Goal: Task Accomplishment & Management: Complete application form

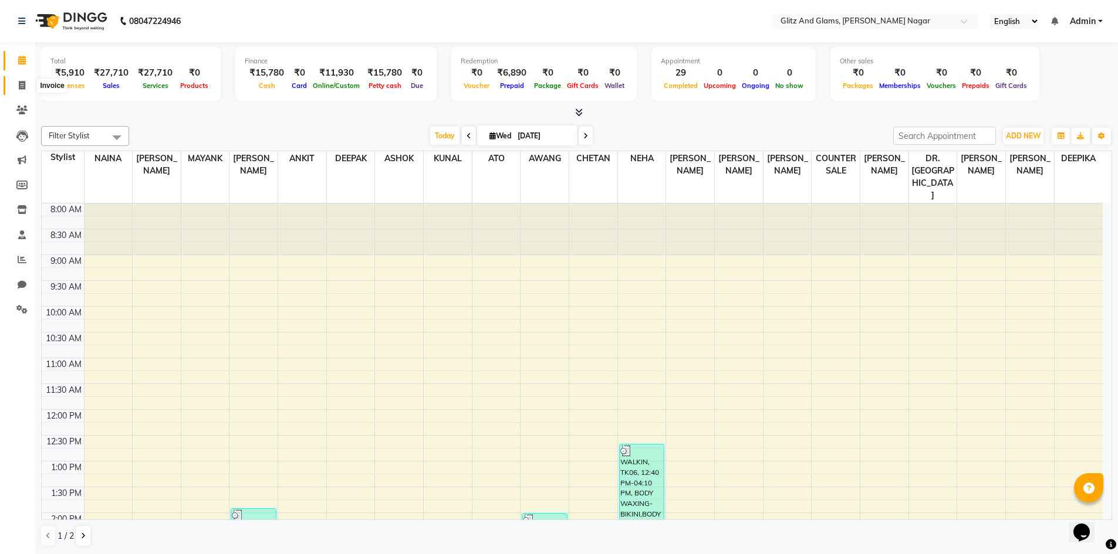
click at [21, 85] on icon at bounding box center [22, 85] width 6 height 9
select select "service"
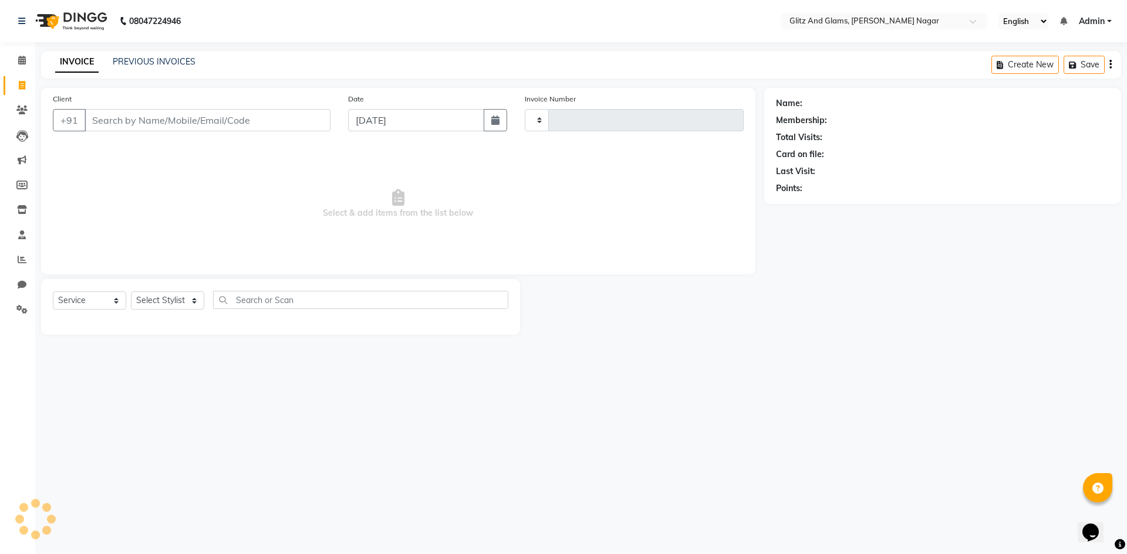
type input "1738"
select select "8316"
click at [149, 119] on input "Client" at bounding box center [207, 120] width 246 height 22
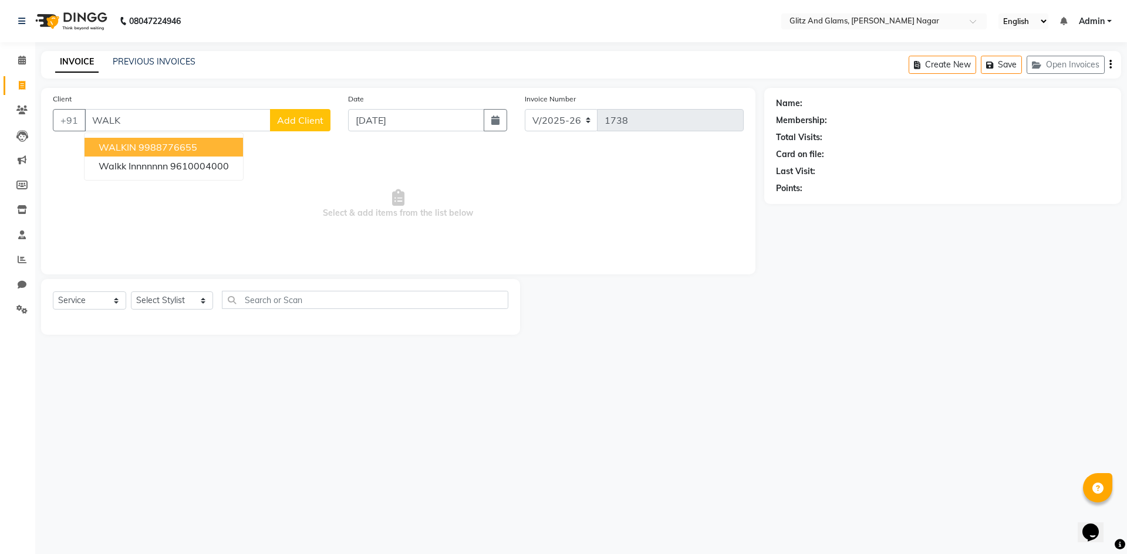
click at [150, 149] on ngb-highlight "9988776655" at bounding box center [167, 147] width 59 height 12
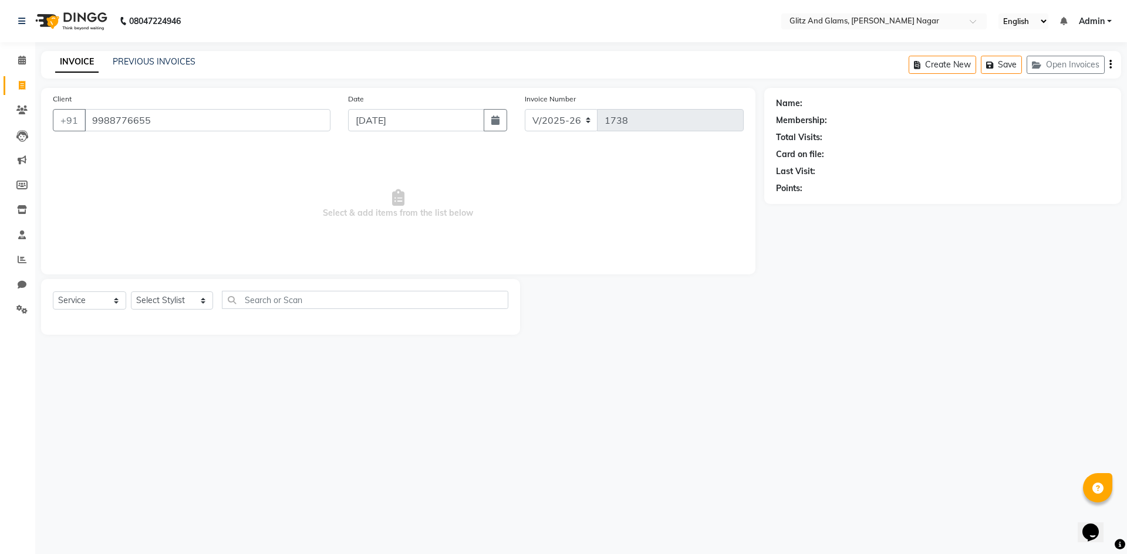
type input "9988776655"
select select "1: Object"
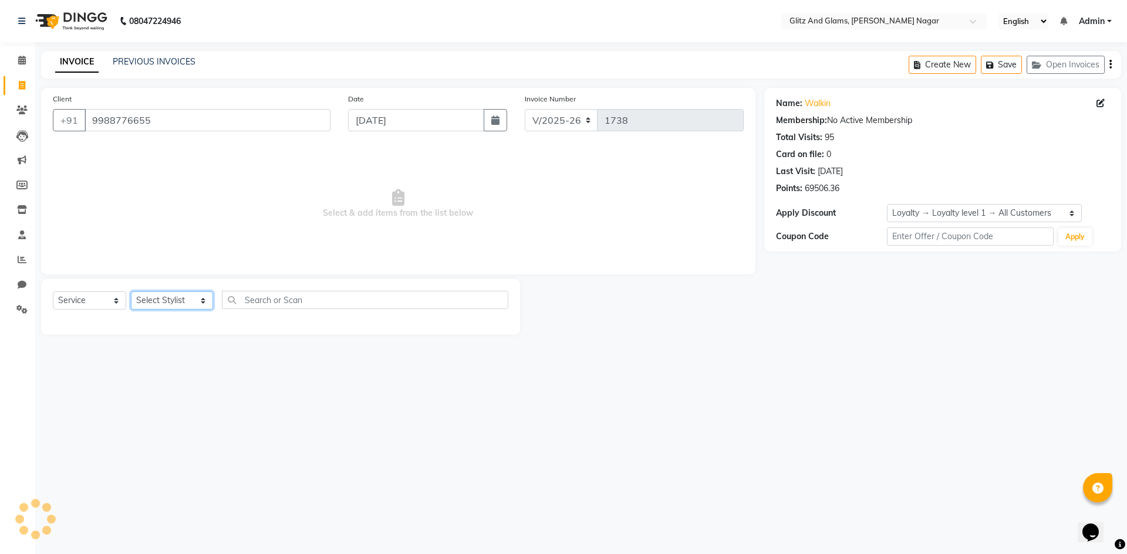
click at [142, 302] on select "Select Stylist [PERSON_NAME] [PERSON_NAME] ANKIT ASHOK ATO [PERSON_NAME] CHETAN…" at bounding box center [172, 301] width 82 height 18
select select "80527"
click at [131, 292] on select "Select Stylist [PERSON_NAME] [PERSON_NAME] ANKIT ASHOK ATO [PERSON_NAME] CHETAN…" at bounding box center [172, 301] width 82 height 18
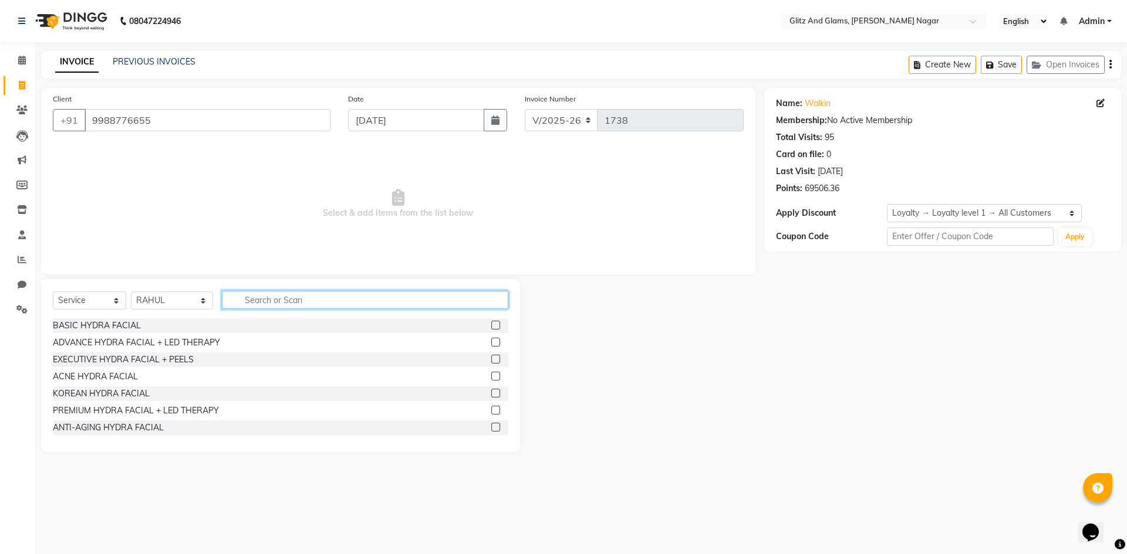
click at [229, 305] on input "text" at bounding box center [365, 300] width 286 height 18
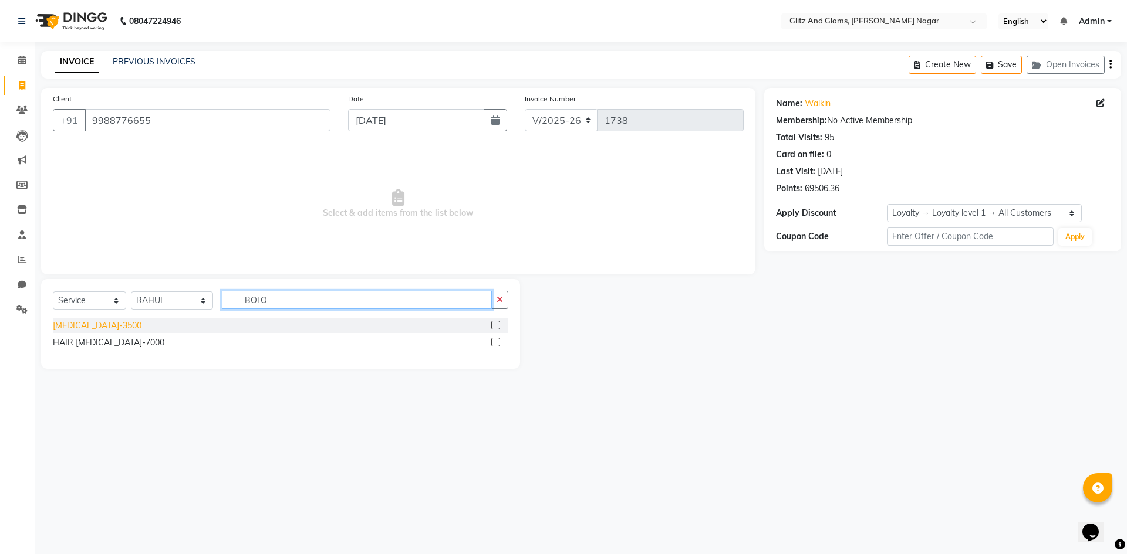
type input "BOTO"
click at [93, 324] on div "[MEDICAL_DATA]-3500" at bounding box center [97, 326] width 89 height 12
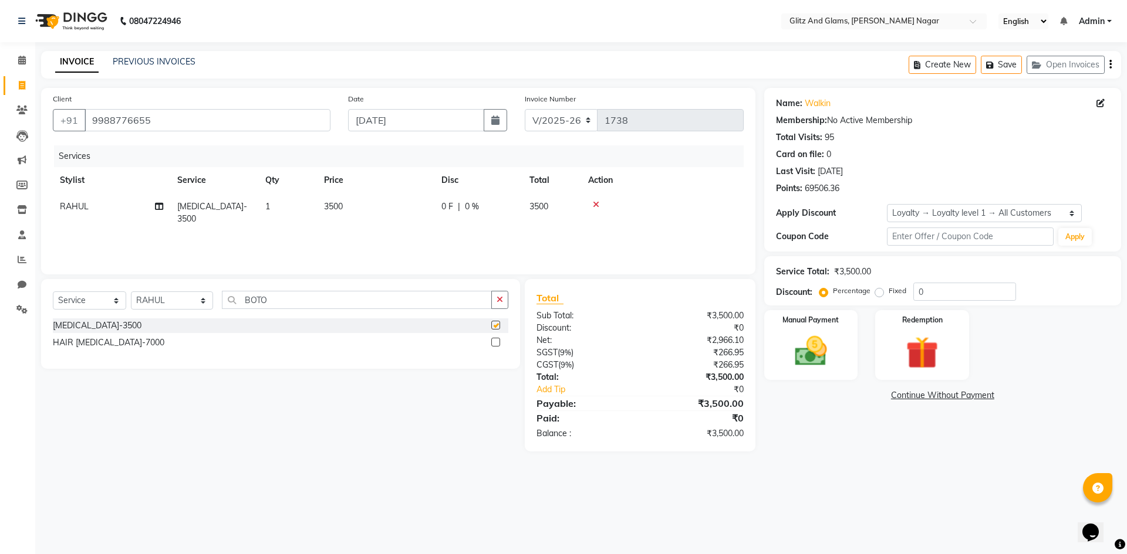
checkbox input "false"
click at [354, 229] on div "Services Stylist Service Qty Price Disc Total Action RAHUL [MEDICAL_DATA]-3500 …" at bounding box center [398, 204] width 691 height 117
click at [363, 221] on div "Services Stylist Service Qty Price Disc Total Action RAHUL [MEDICAL_DATA]-3500 …" at bounding box center [398, 204] width 691 height 117
click at [367, 218] on td "3500" at bounding box center [375, 213] width 117 height 39
select select "80527"
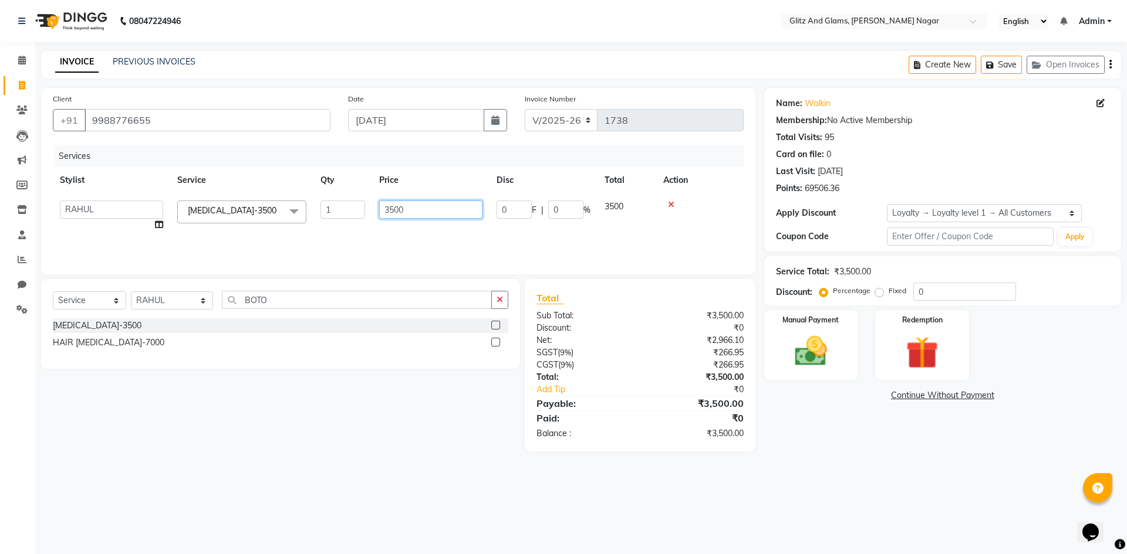
click at [395, 208] on input "3500" at bounding box center [430, 210] width 103 height 18
type input "3000"
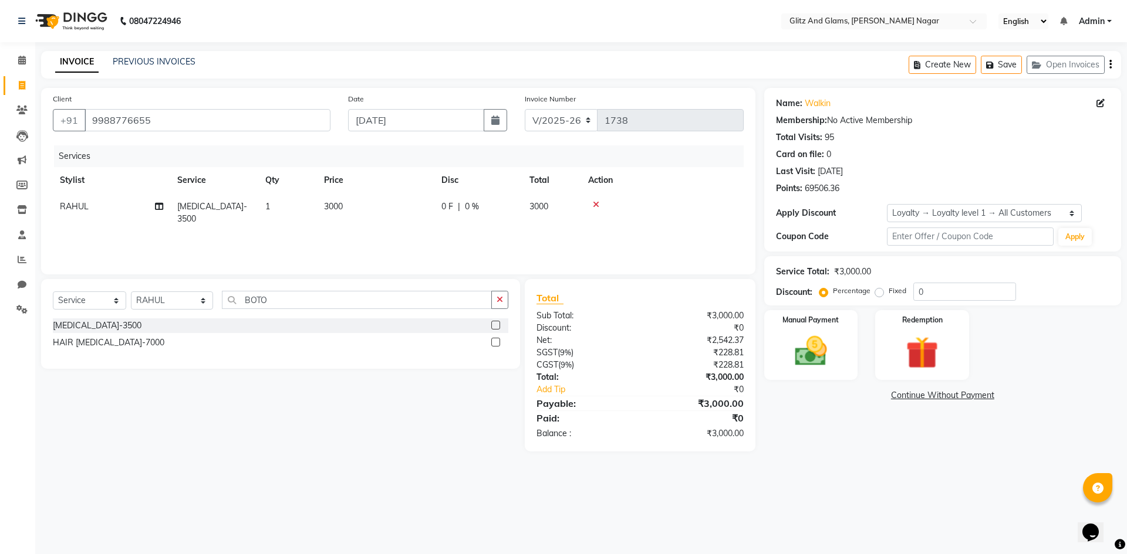
click at [552, 238] on div "Services Stylist Service Qty Price Disc Total Action RAHUL [MEDICAL_DATA]-3500 …" at bounding box center [398, 204] width 691 height 117
click at [168, 298] on select "Select Stylist [PERSON_NAME] [PERSON_NAME] ANKIT ASHOK ATO [PERSON_NAME] CHETAN…" at bounding box center [172, 301] width 82 height 18
select select "80529"
click at [131, 292] on select "Select Stylist [PERSON_NAME] [PERSON_NAME] ANKIT ASHOK ATO [PERSON_NAME] CHETAN…" at bounding box center [172, 301] width 82 height 18
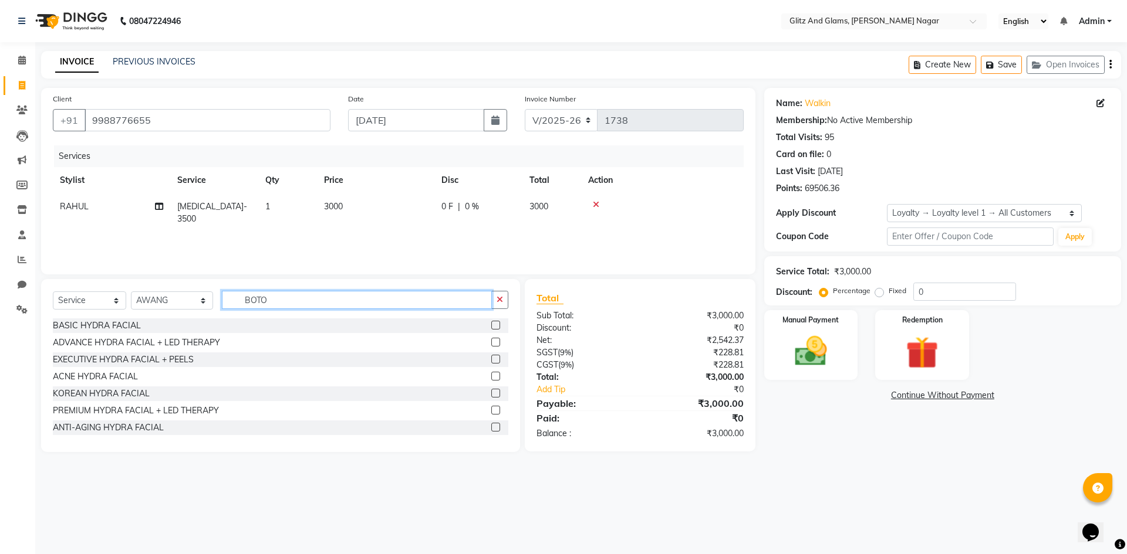
click at [300, 303] on input "BOTO" at bounding box center [357, 300] width 270 height 18
type input "B"
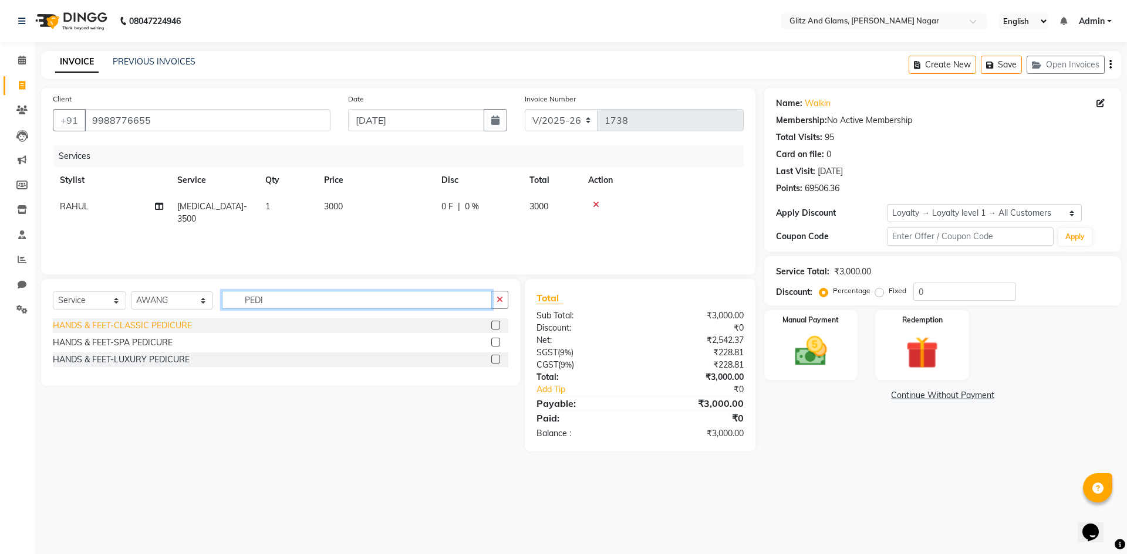
type input "PEDI"
click at [177, 323] on div "HANDS & FEET-CLASSIC PEDICURE" at bounding box center [122, 326] width 139 height 12
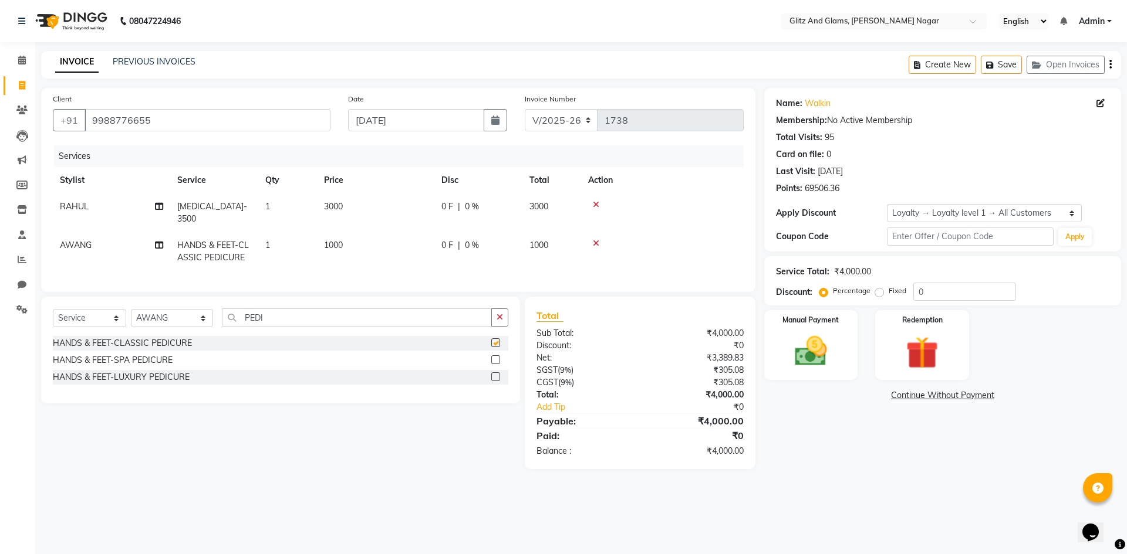
checkbox input "false"
click at [811, 359] on img at bounding box center [810, 351] width 55 height 39
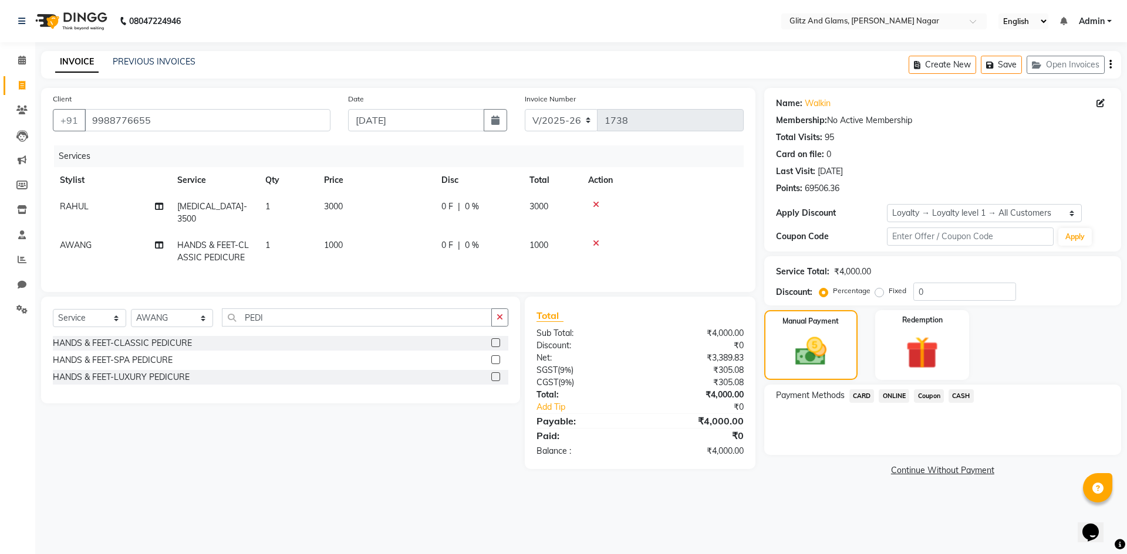
click at [892, 400] on span "ONLINE" at bounding box center [893, 396] width 31 height 13
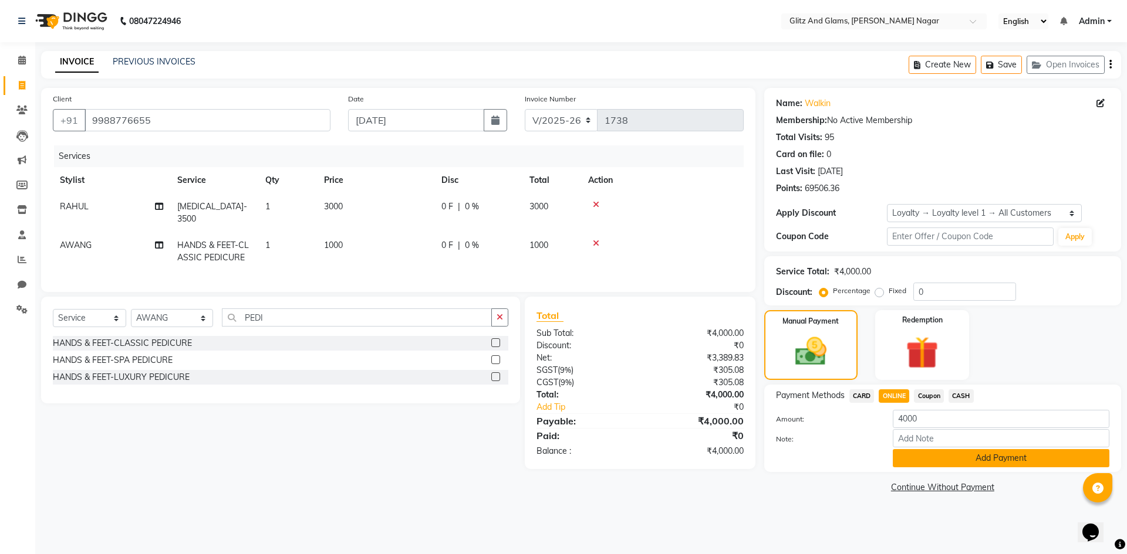
click at [962, 461] on button "Add Payment" at bounding box center [1000, 458] width 217 height 18
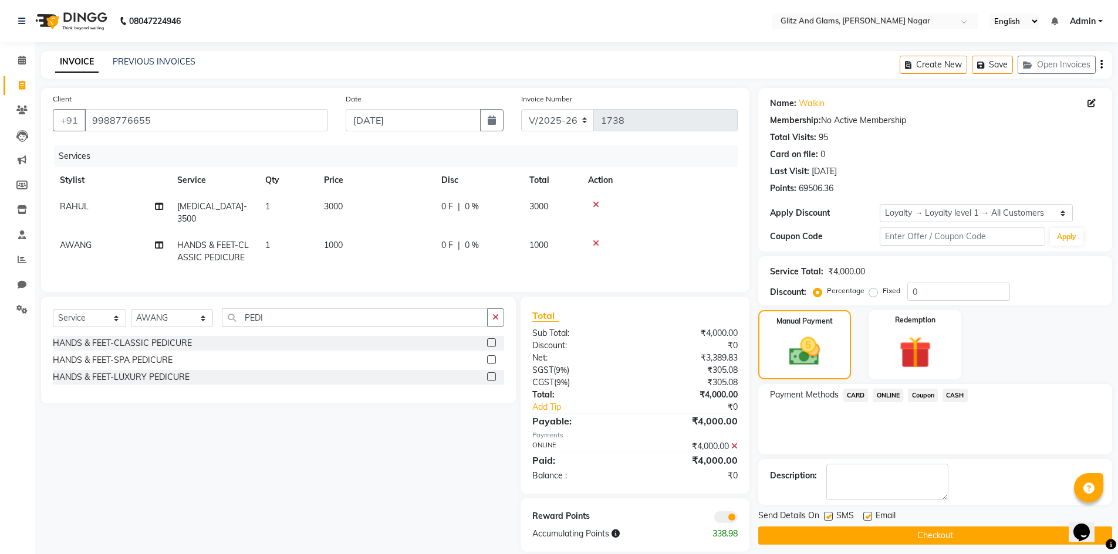
click at [926, 541] on button "Checkout" at bounding box center [935, 536] width 354 height 18
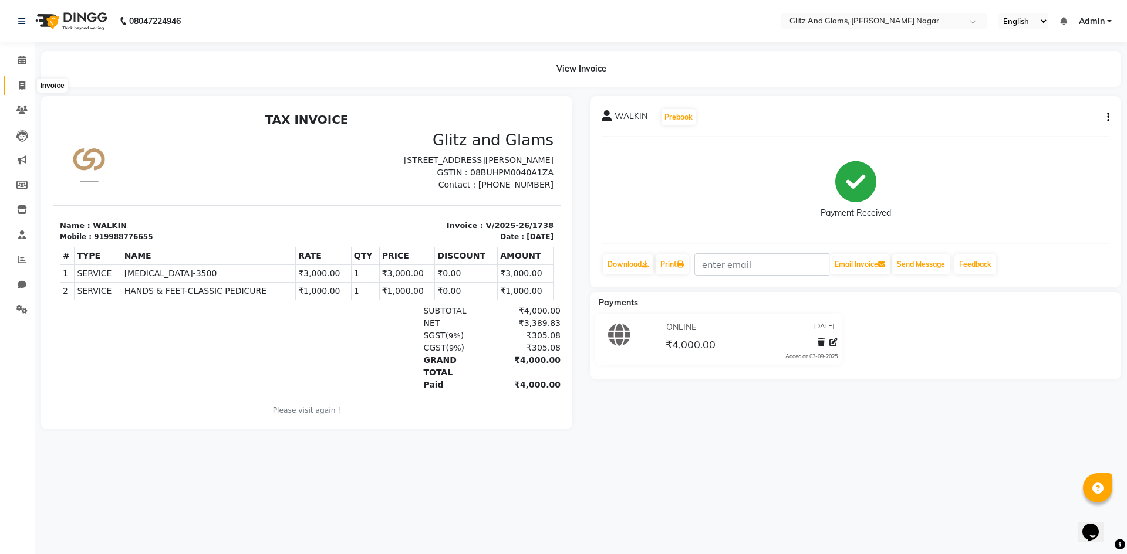
click at [26, 80] on span at bounding box center [22, 85] width 21 height 13
select select "service"
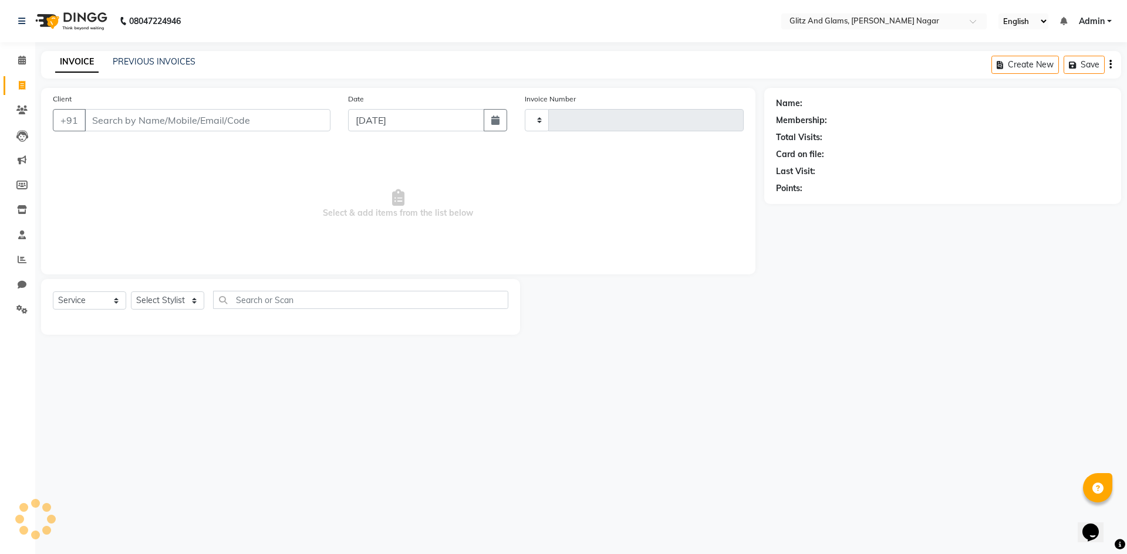
type input "1739"
select select "8316"
click at [148, 67] on div "PREVIOUS INVOICES" at bounding box center [154, 62] width 83 height 12
click at [178, 72] on div "INVOICE PREVIOUS INVOICES Create New Save Open Invoices" at bounding box center [581, 65] width 1080 height 28
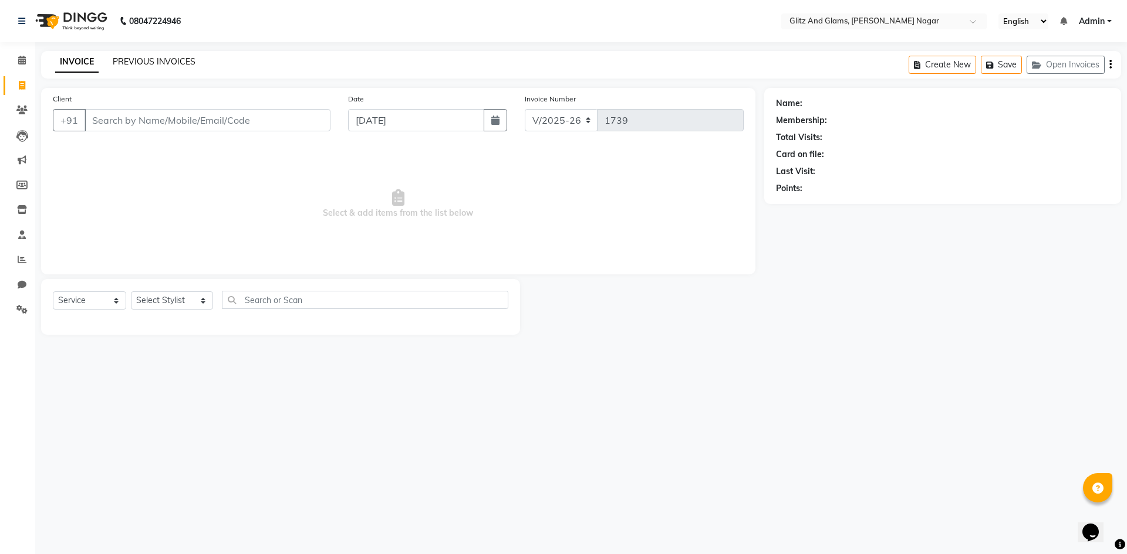
click at [185, 60] on link "PREVIOUS INVOICES" at bounding box center [154, 61] width 83 height 11
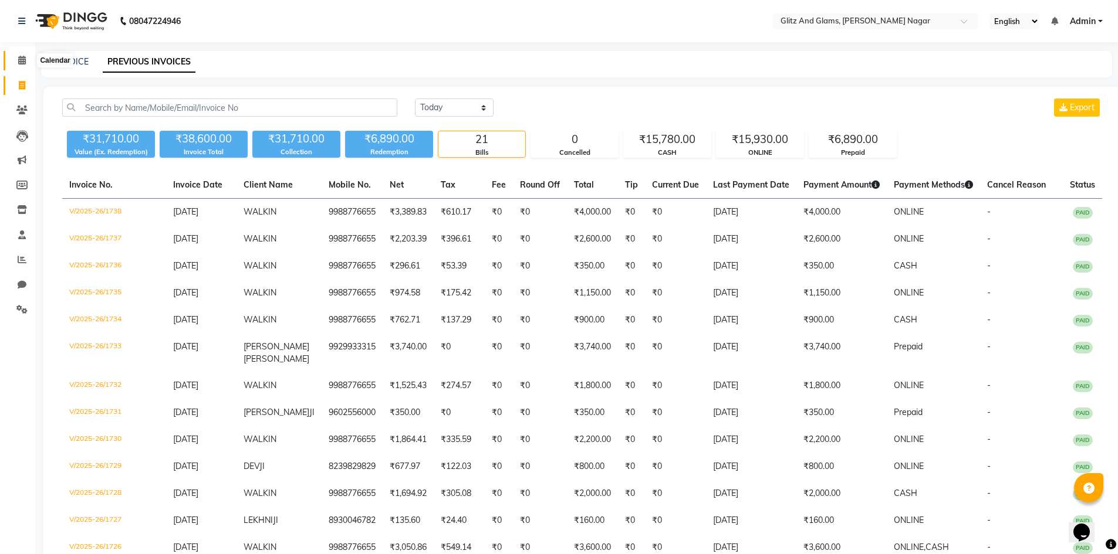
click at [25, 61] on icon at bounding box center [22, 60] width 8 height 9
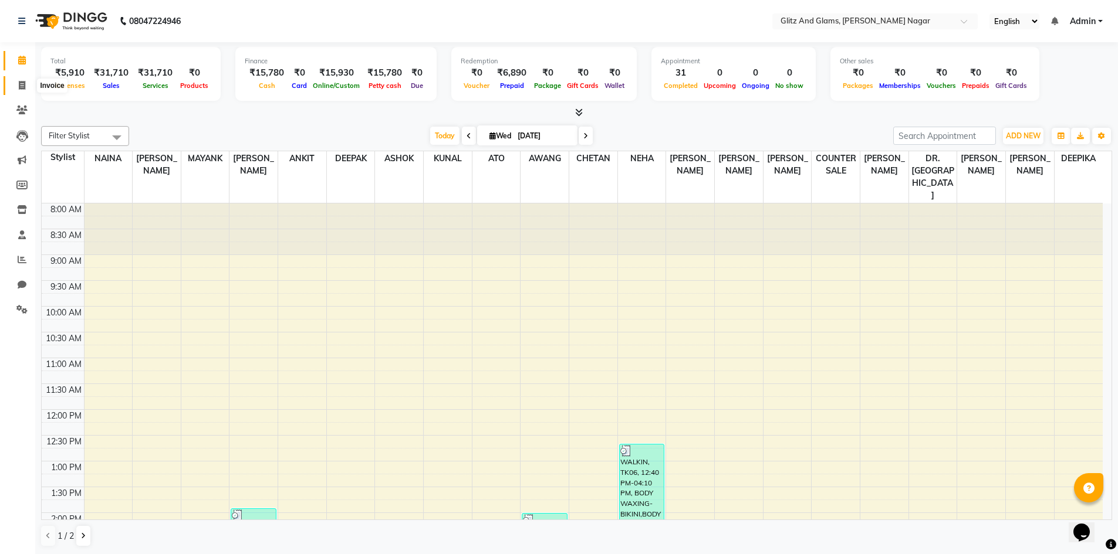
click at [18, 83] on span at bounding box center [22, 85] width 21 height 13
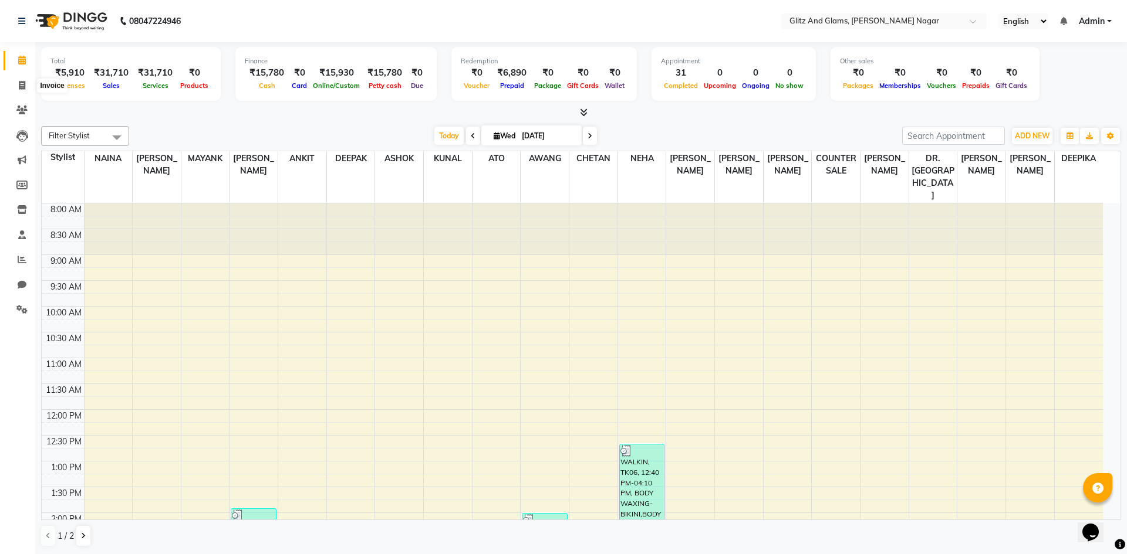
select select "service"
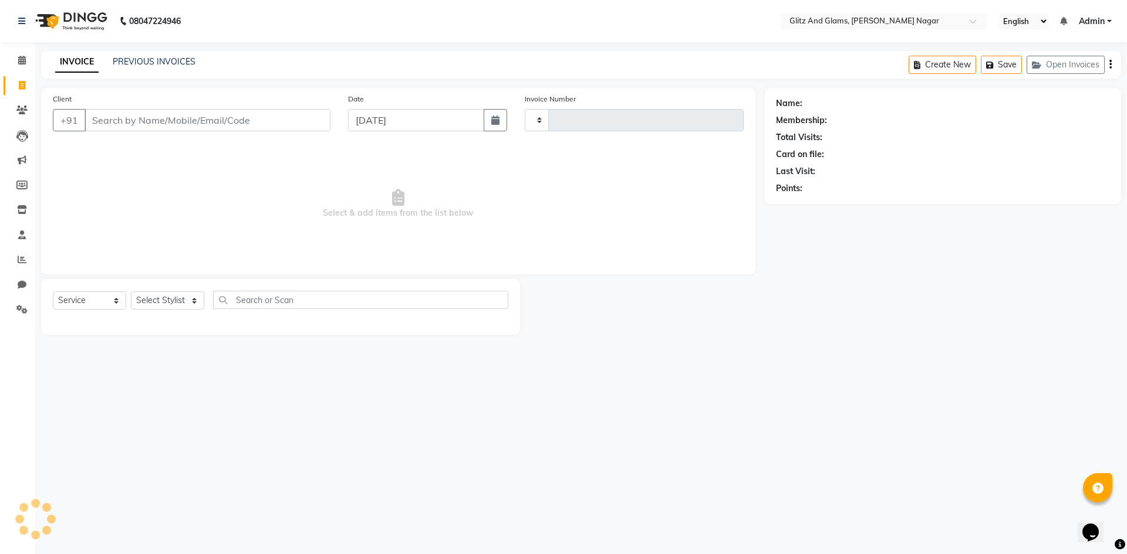
type input "1739"
select select "8316"
click at [123, 126] on input "Client" at bounding box center [207, 120] width 246 height 22
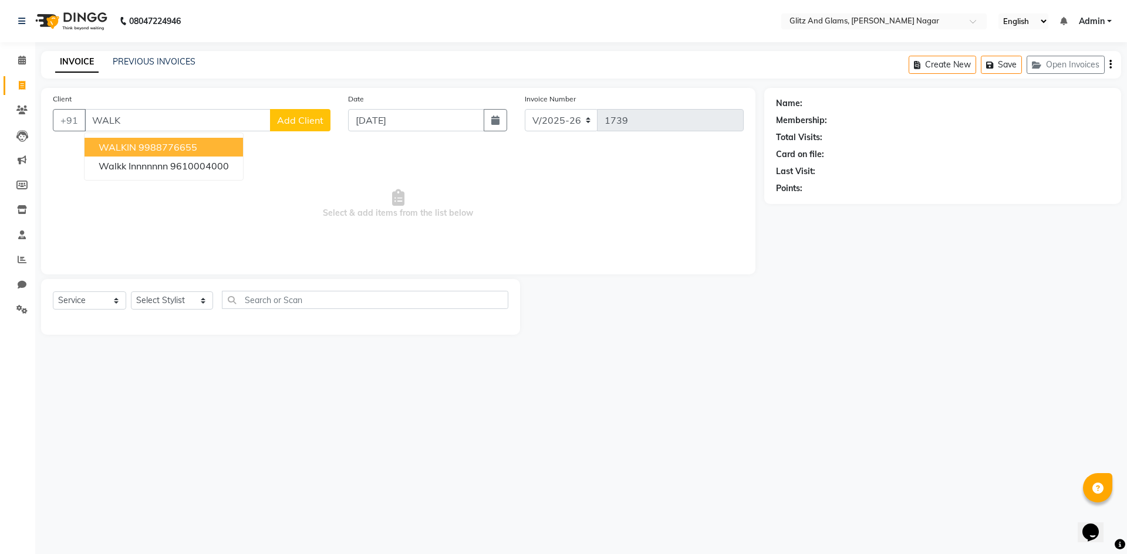
click at [146, 151] on ngb-highlight "9988776655" at bounding box center [167, 147] width 59 height 12
type input "9988776655"
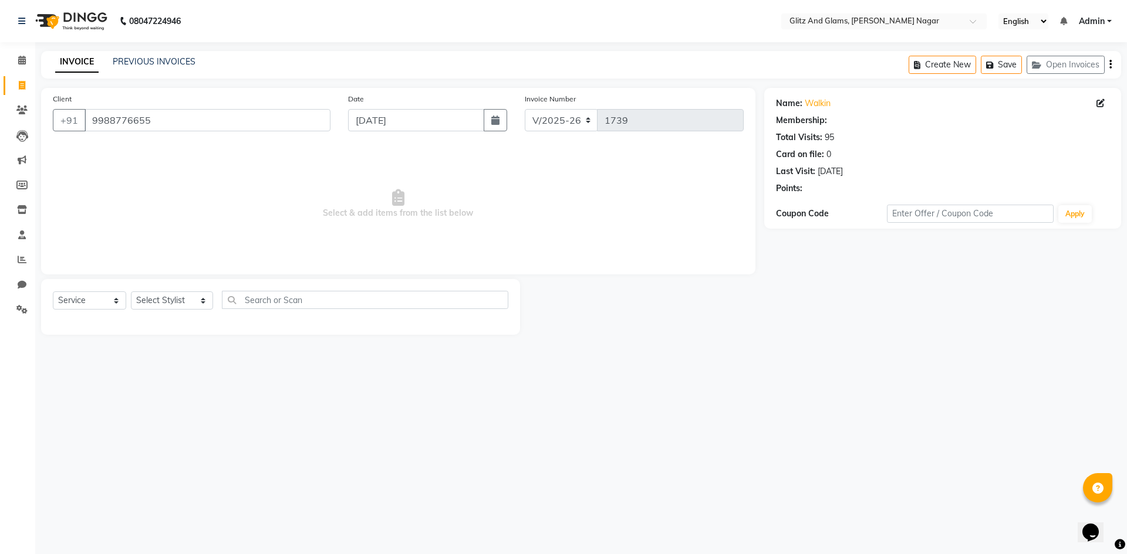
select select "1: Object"
click at [177, 303] on select "Select Stylist [PERSON_NAME] [PERSON_NAME] ANKIT ASHOK ATO [PERSON_NAME] CHETAN…" at bounding box center [172, 301] width 82 height 18
select select "80520"
click at [131, 292] on select "Select Stylist [PERSON_NAME] [PERSON_NAME] ANKIT ASHOK ATO [PERSON_NAME] CHETAN…" at bounding box center [172, 301] width 82 height 18
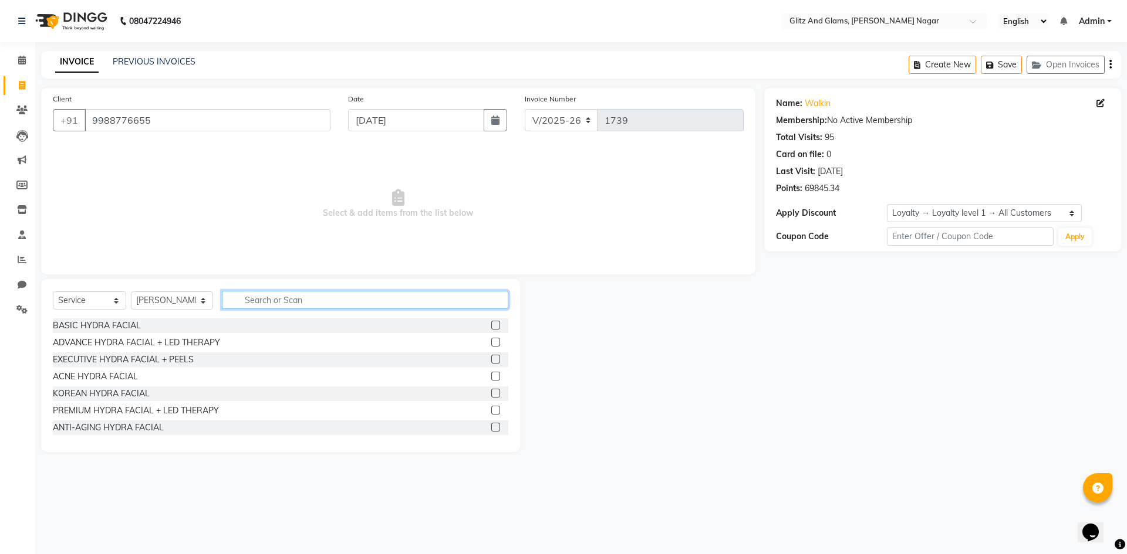
click at [283, 303] on input "text" at bounding box center [365, 300] width 286 height 18
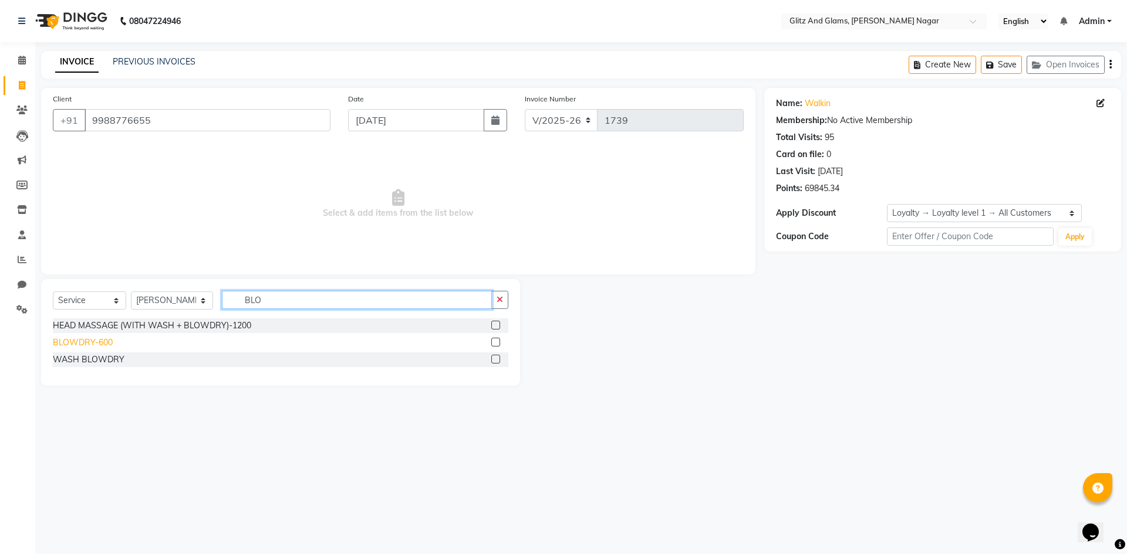
type input "BLO"
click at [75, 344] on div "BLOWDRY-600" at bounding box center [83, 343] width 60 height 12
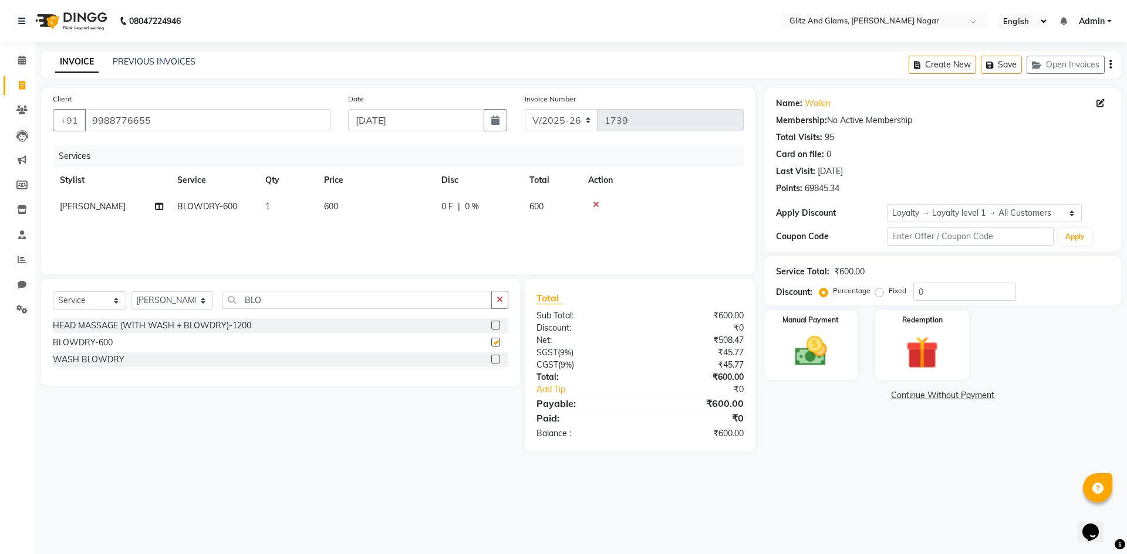
checkbox input "false"
click at [176, 290] on div "Select Service Product Membership Package Voucher Prepaid Gift Card Select Styl…" at bounding box center [280, 332] width 479 height 107
click at [174, 303] on select "Select Stylist [PERSON_NAME] [PERSON_NAME] ANKIT ASHOK ATO [PERSON_NAME] CHETAN…" at bounding box center [172, 301] width 82 height 18
select select "89018"
click at [131, 292] on select "Select Stylist [PERSON_NAME] [PERSON_NAME] ANKIT ASHOK ATO [PERSON_NAME] CHETAN…" at bounding box center [172, 301] width 82 height 18
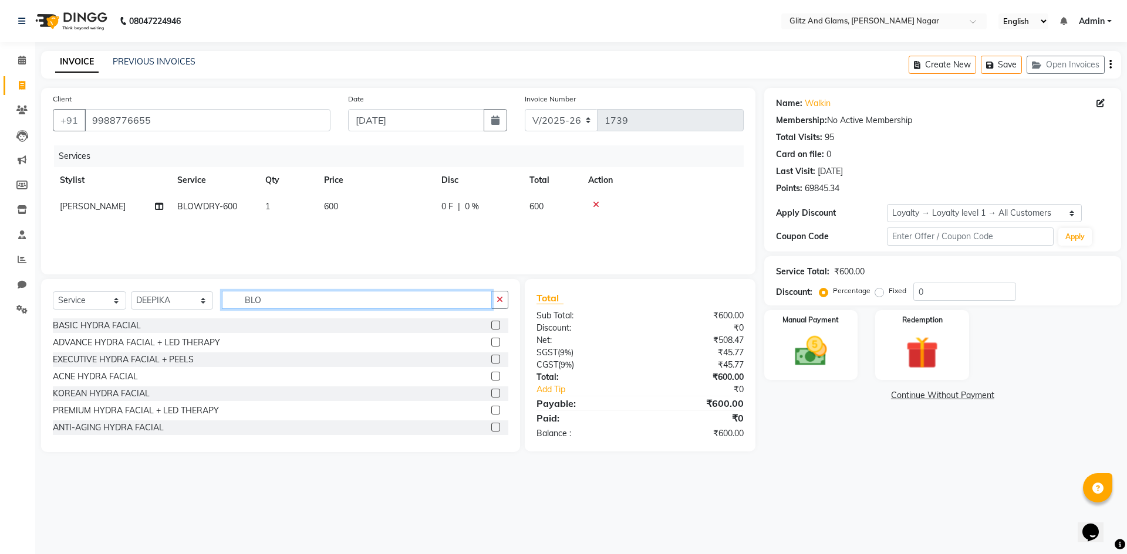
click at [302, 303] on input "BLO" at bounding box center [357, 300] width 270 height 18
type input "B"
type input "NAIL"
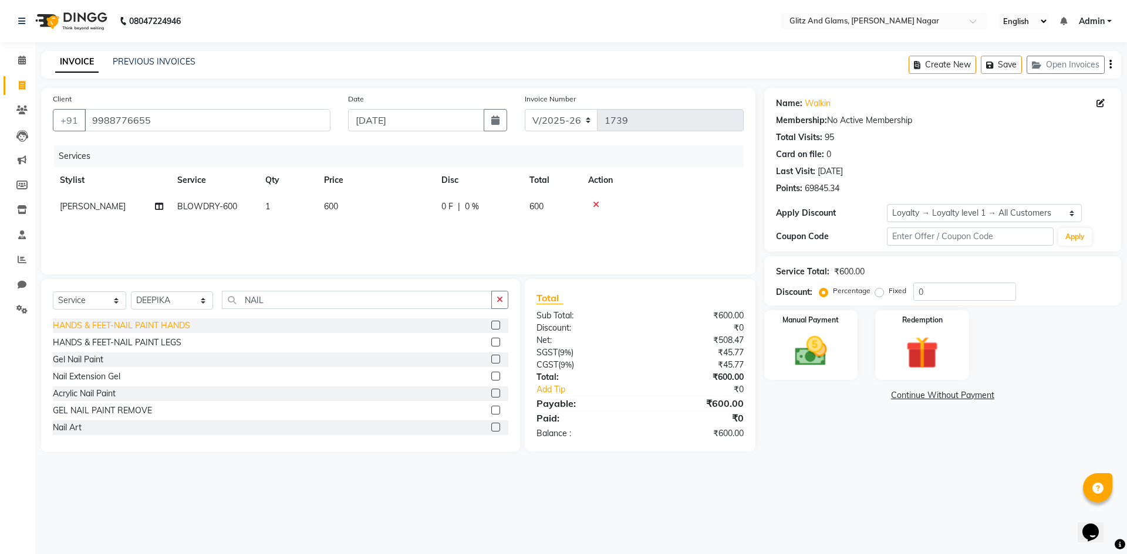
click at [153, 326] on div "HANDS & FEET-NAIL PAINT HANDS" at bounding box center [121, 326] width 137 height 12
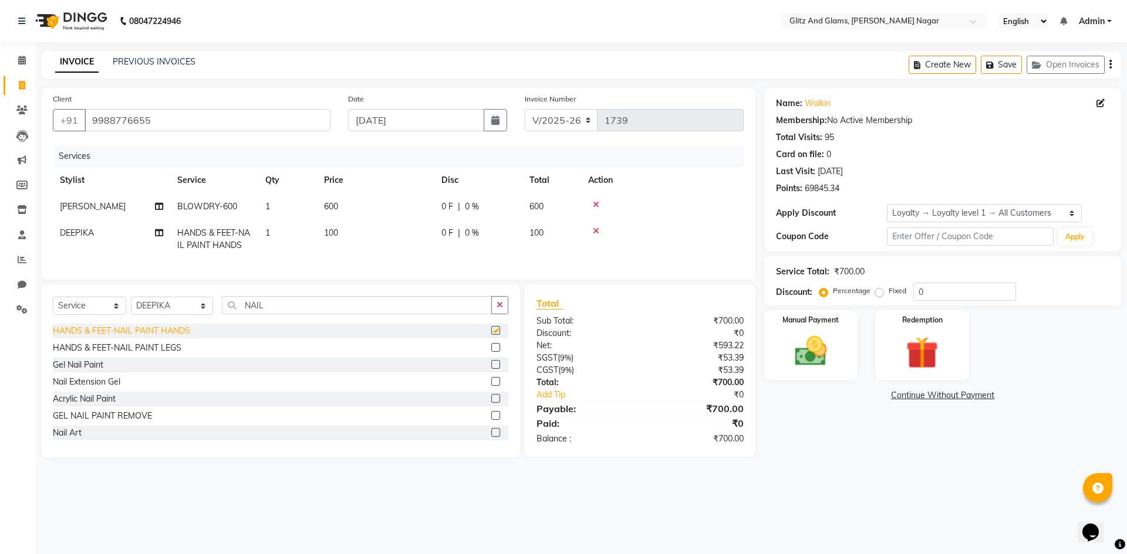
checkbox input "false"
click at [793, 368] on img at bounding box center [810, 351] width 55 height 39
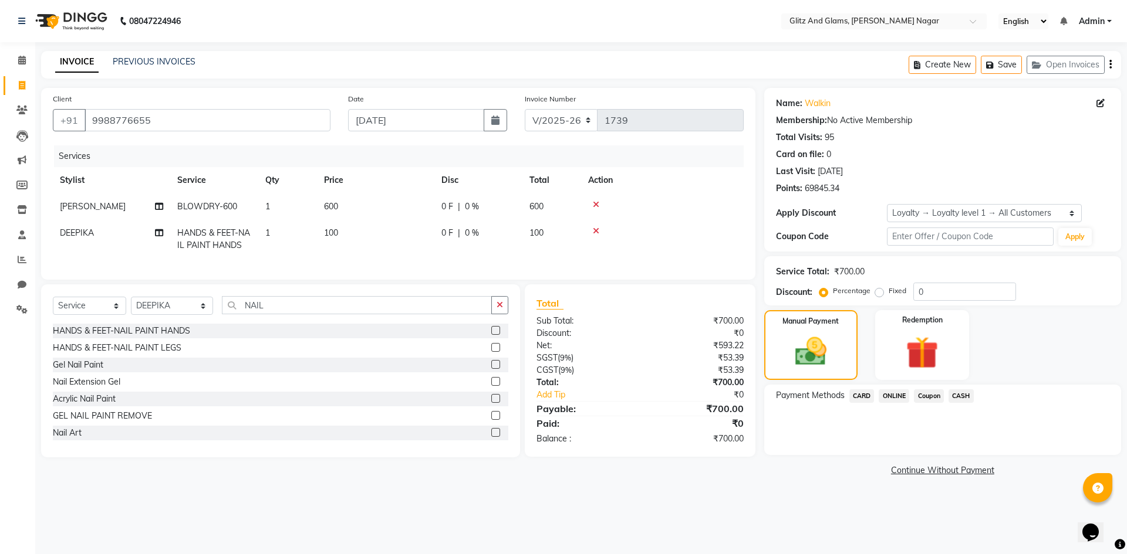
click at [959, 392] on span "CASH" at bounding box center [960, 396] width 25 height 13
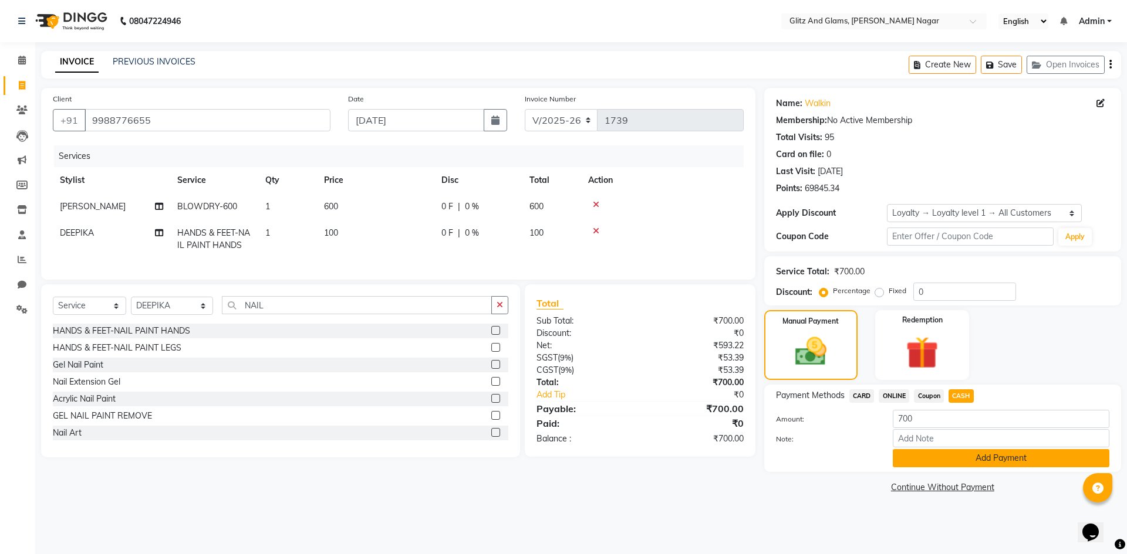
click at [924, 460] on button "Add Payment" at bounding box center [1000, 458] width 217 height 18
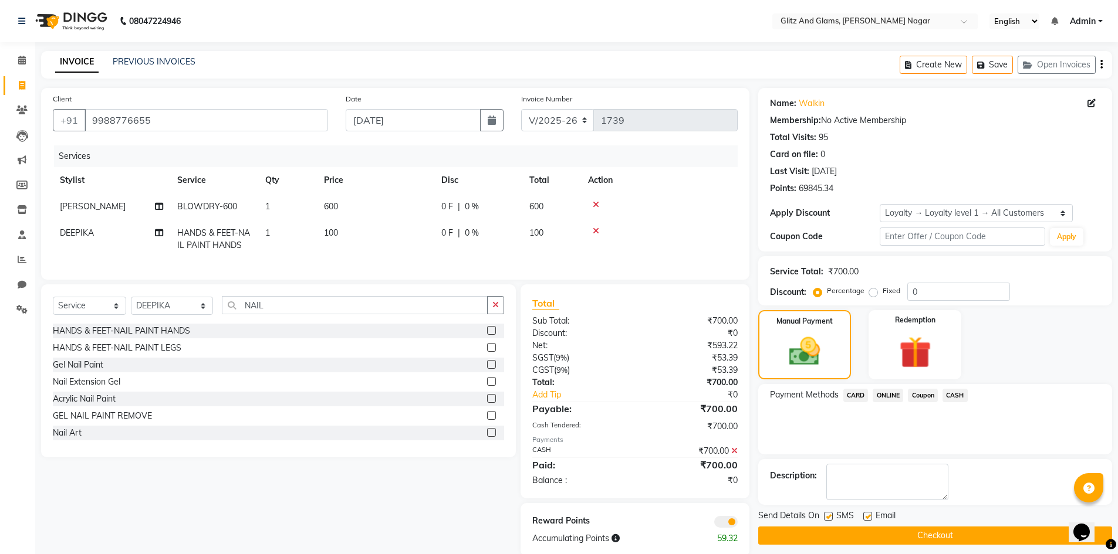
click at [885, 530] on button "Checkout" at bounding box center [935, 536] width 354 height 18
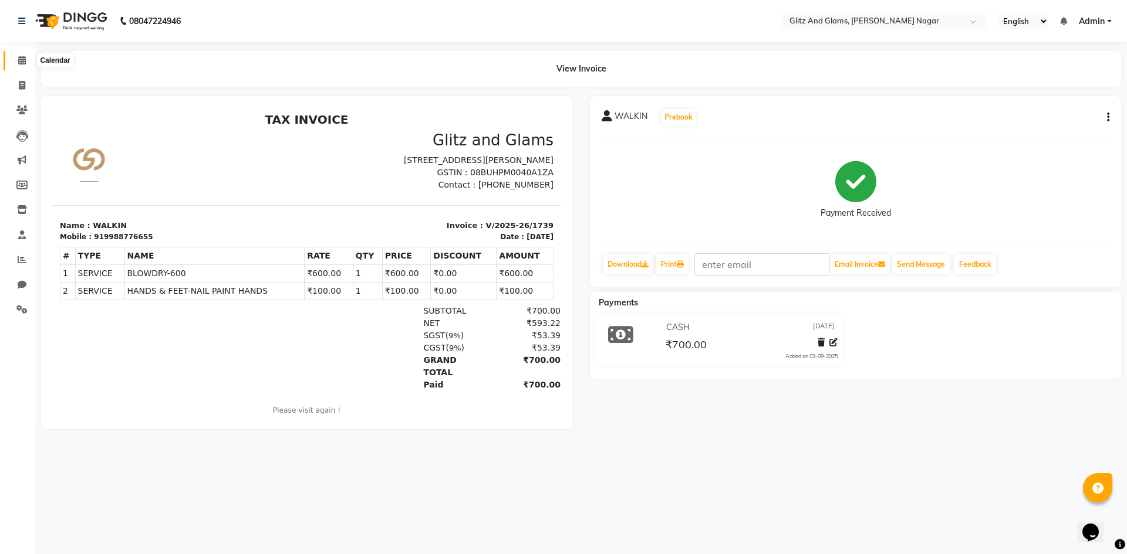
click at [15, 60] on span at bounding box center [22, 60] width 21 height 13
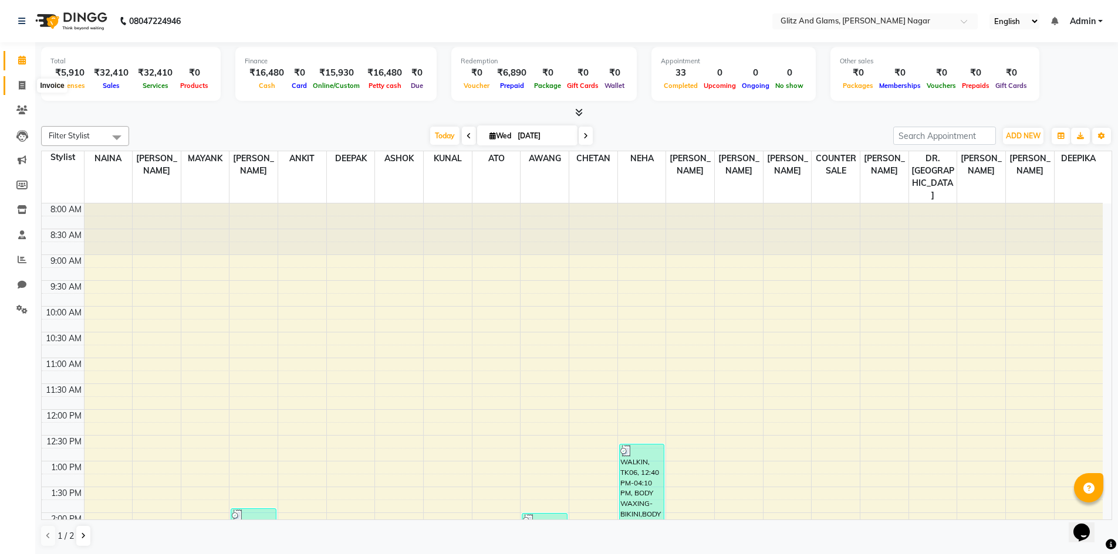
click at [21, 86] on icon at bounding box center [22, 85] width 6 height 9
select select "service"
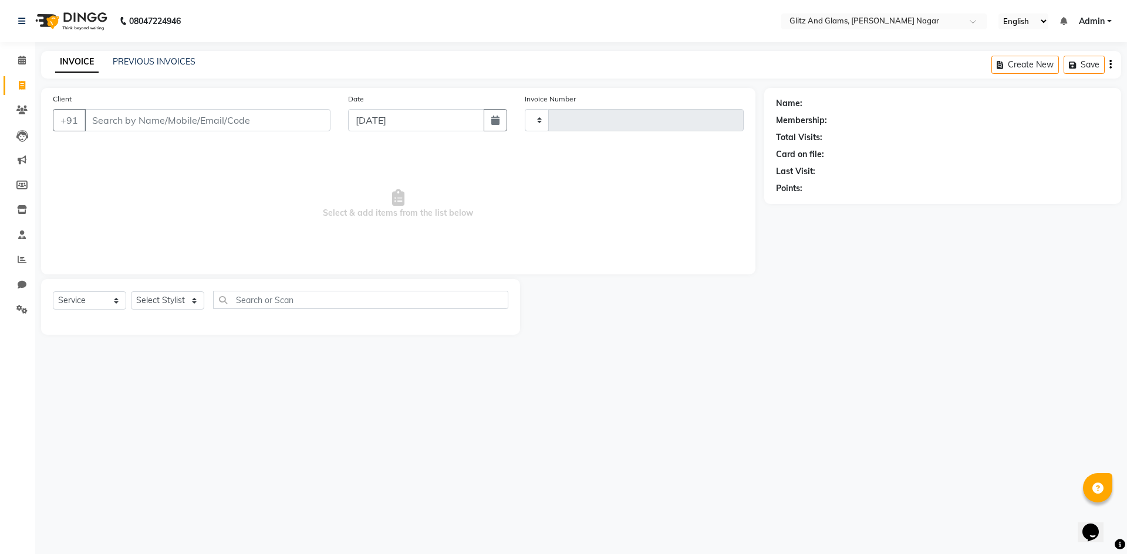
type input "1740"
select select "8316"
click at [111, 122] on input "Client" at bounding box center [207, 120] width 246 height 22
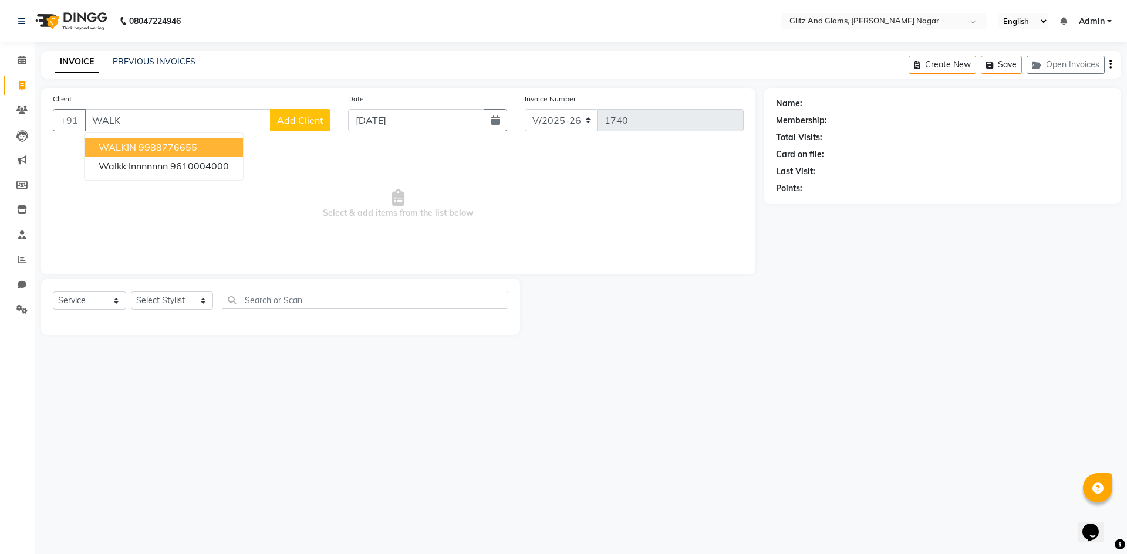
click at [144, 148] on ngb-highlight "9988776655" at bounding box center [167, 147] width 59 height 12
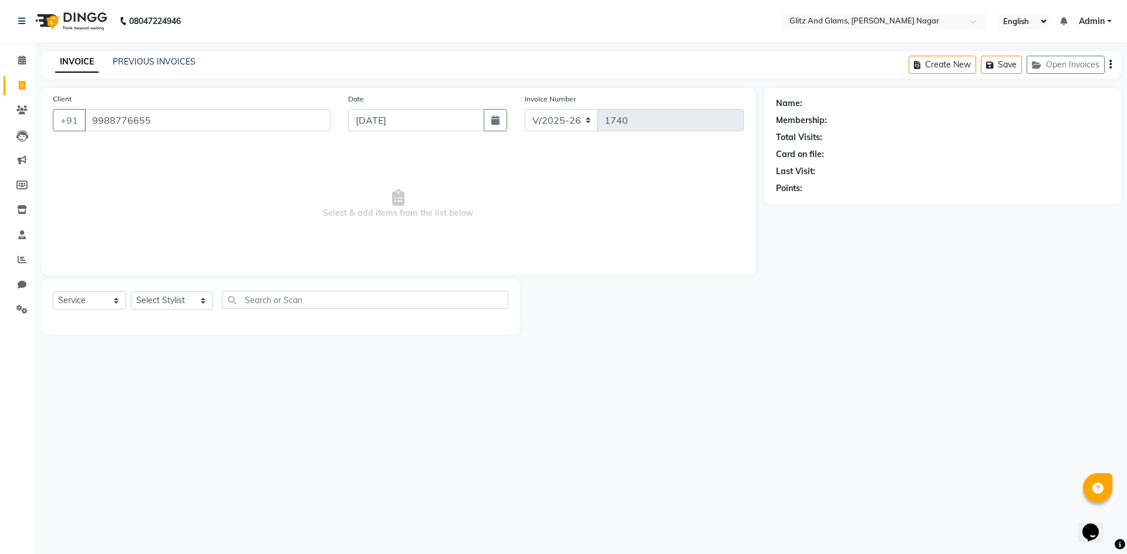
type input "9988776655"
select select "1: Object"
click at [151, 289] on div "Select Service Product Membership Package Voucher Prepaid Gift Card Select Styl…" at bounding box center [280, 307] width 479 height 56
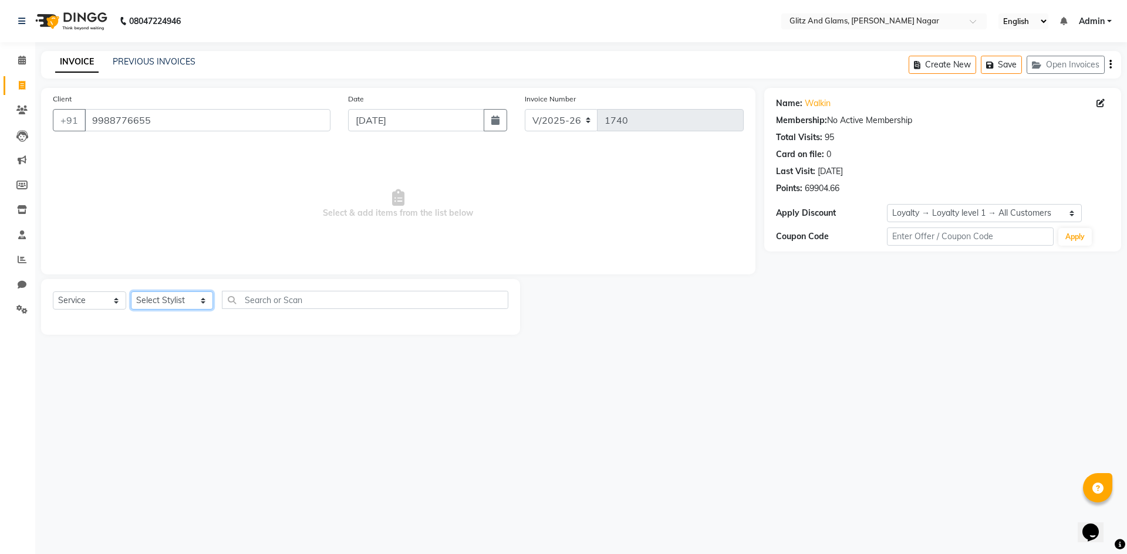
click at [145, 292] on select "Select Stylist [PERSON_NAME] [PERSON_NAME] ANKIT ASHOK ATO [PERSON_NAME] CHETAN…" at bounding box center [172, 301] width 82 height 18
select select "80522"
click at [131, 292] on select "Select Stylist [PERSON_NAME] [PERSON_NAME] ANKIT ASHOK ATO [PERSON_NAME] CHETAN…" at bounding box center [172, 301] width 82 height 18
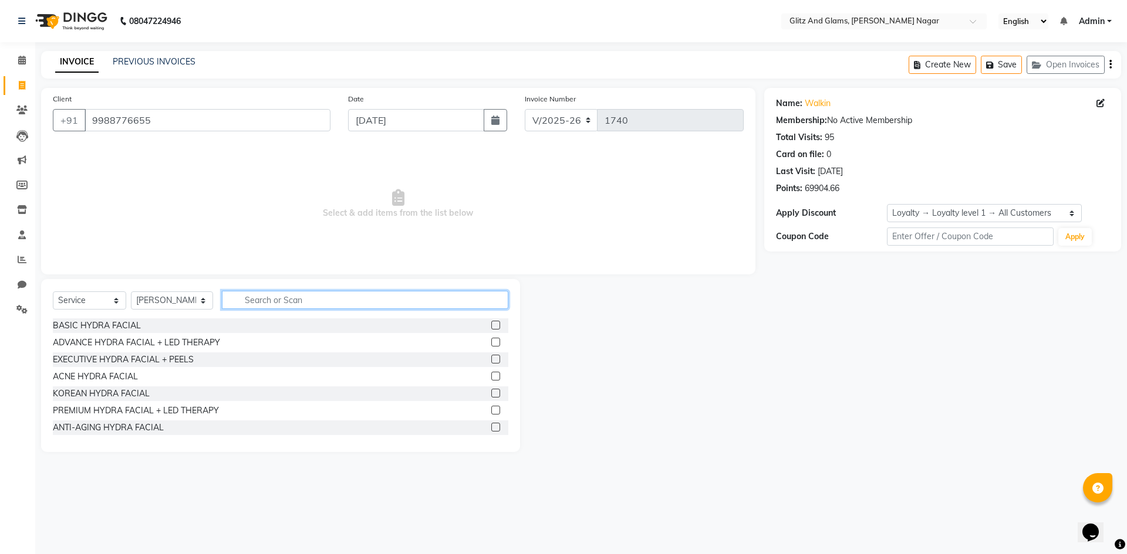
click at [274, 303] on input "text" at bounding box center [365, 300] width 286 height 18
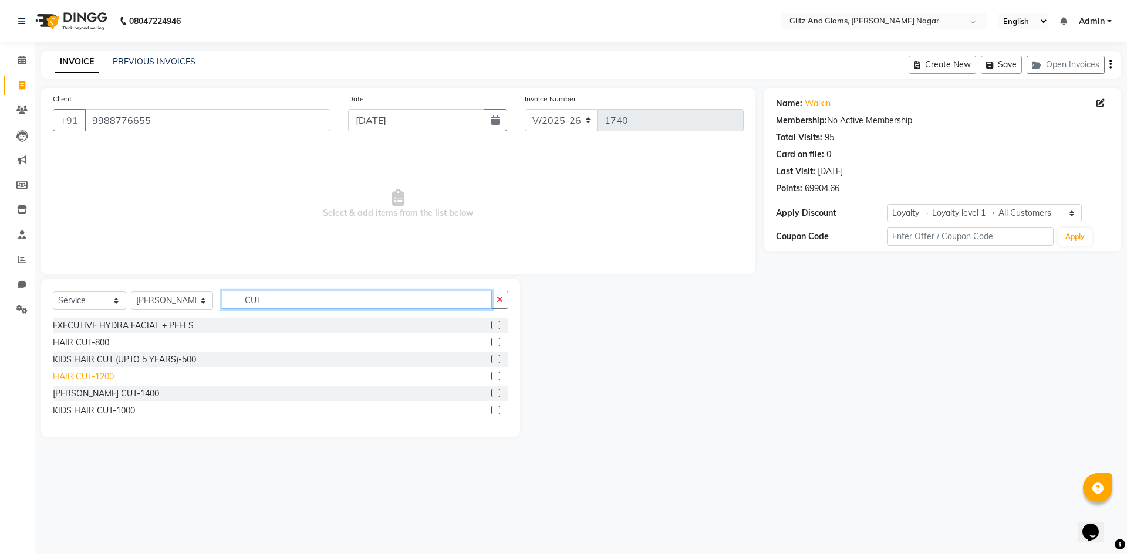
type input "CUT"
click at [87, 379] on div "HAIR CUT-1200" at bounding box center [83, 377] width 61 height 12
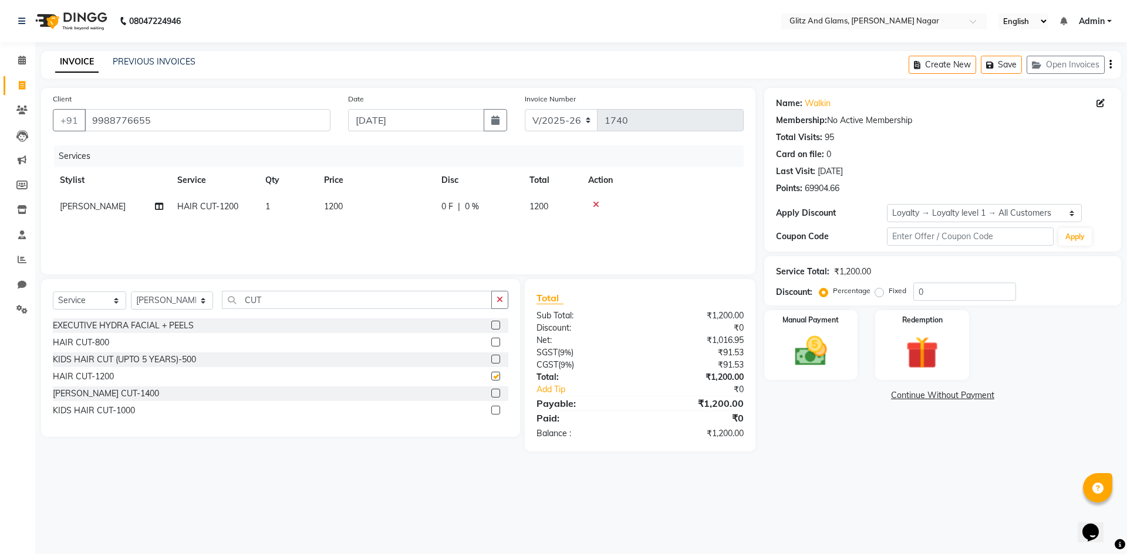
checkbox input "false"
click at [172, 300] on select "Select Stylist [PERSON_NAME] [PERSON_NAME] ANKIT ASHOK ATO [PERSON_NAME] CHETAN…" at bounding box center [172, 301] width 82 height 18
select select "80544"
click at [131, 292] on select "Select Stylist [PERSON_NAME] [PERSON_NAME] ANKIT ASHOK ATO [PERSON_NAME] CHETAN…" at bounding box center [172, 301] width 82 height 18
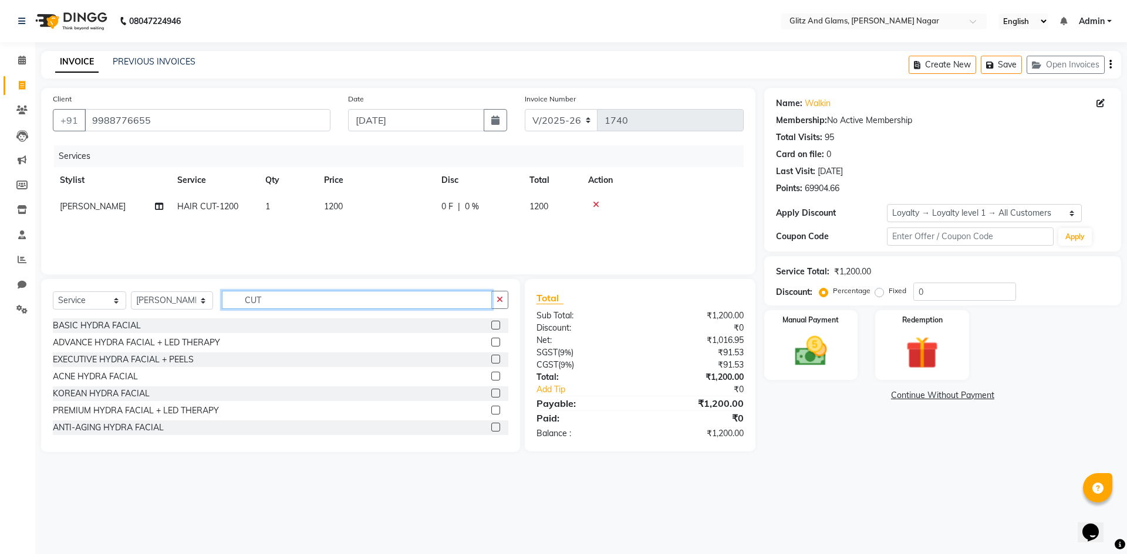
click at [285, 300] on input "CUT" at bounding box center [357, 300] width 270 height 18
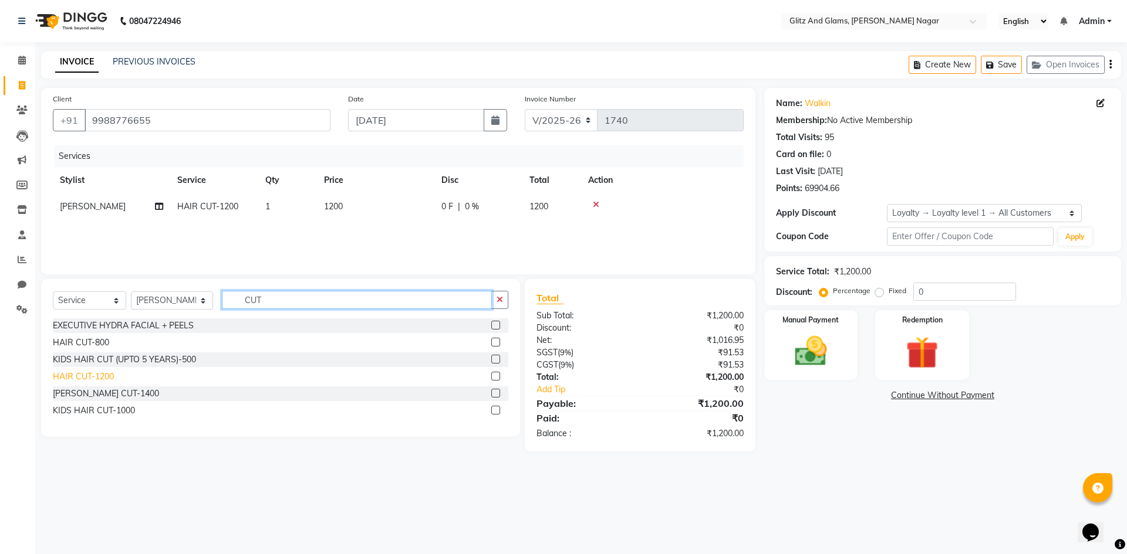
type input "CUT"
click at [111, 378] on div "HAIR CUT-1200" at bounding box center [83, 377] width 61 height 12
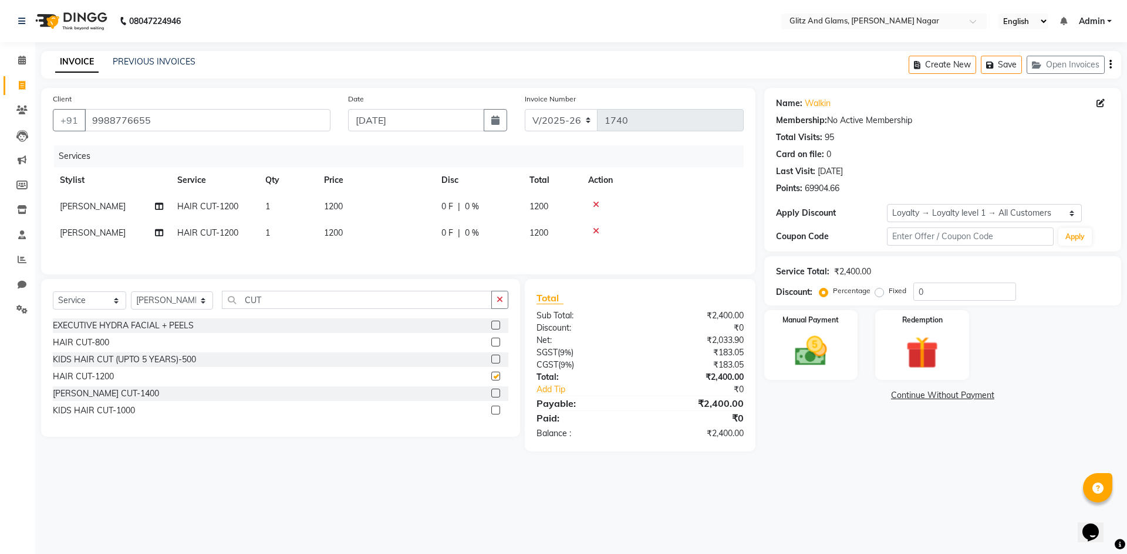
checkbox input "false"
click at [794, 337] on img at bounding box center [810, 351] width 55 height 39
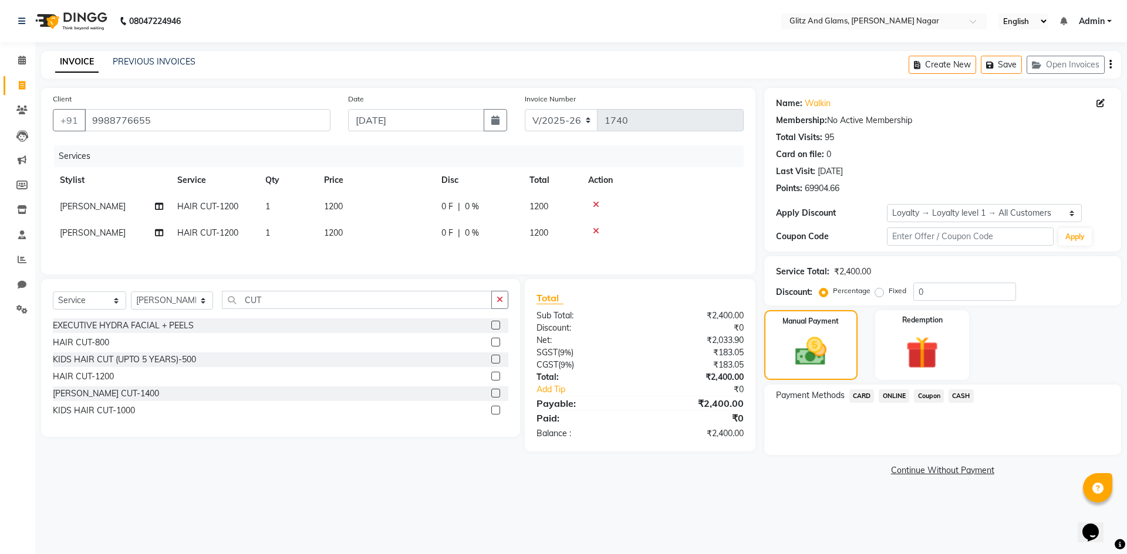
click at [356, 211] on td "1200" at bounding box center [375, 207] width 117 height 26
select select "80522"
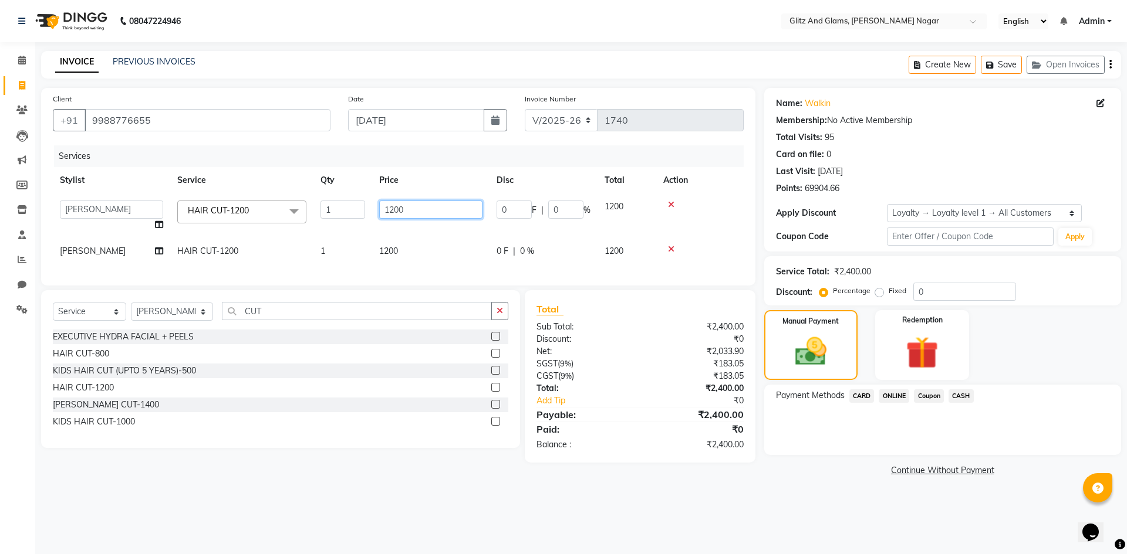
click at [397, 210] on input "1200" at bounding box center [430, 210] width 103 height 18
click at [393, 214] on input "1200" at bounding box center [430, 210] width 103 height 18
type input "1400"
click at [729, 181] on th "Action" at bounding box center [699, 180] width 87 height 26
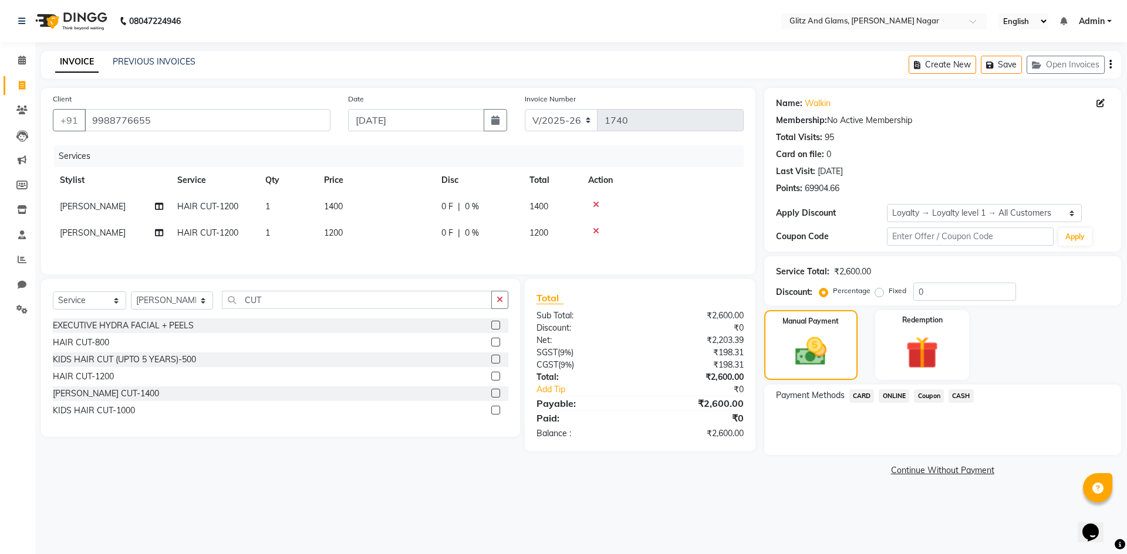
click at [865, 397] on span "CARD" at bounding box center [861, 396] width 25 height 13
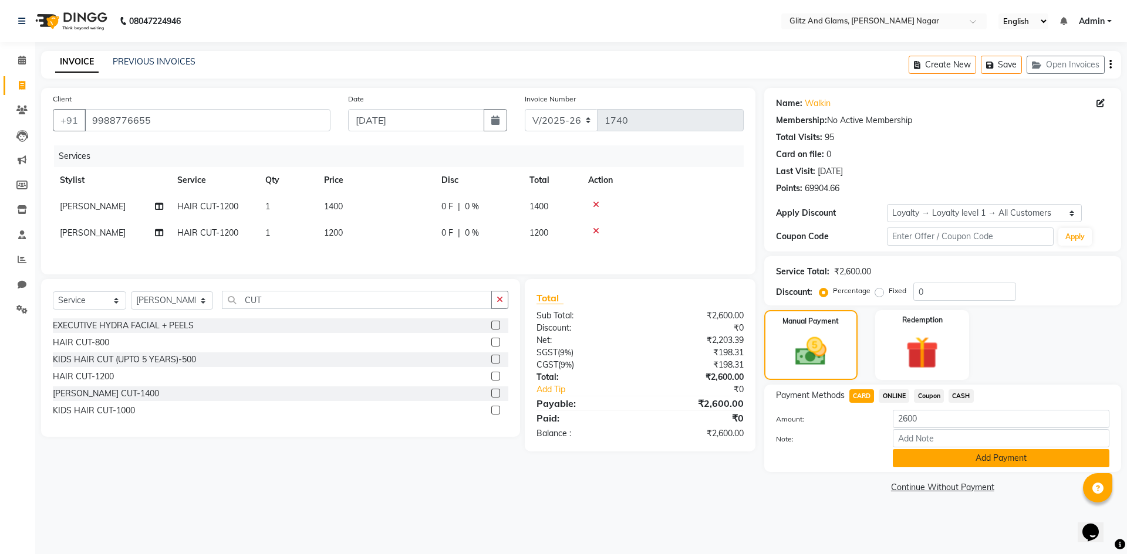
click at [939, 465] on button "Add Payment" at bounding box center [1000, 458] width 217 height 18
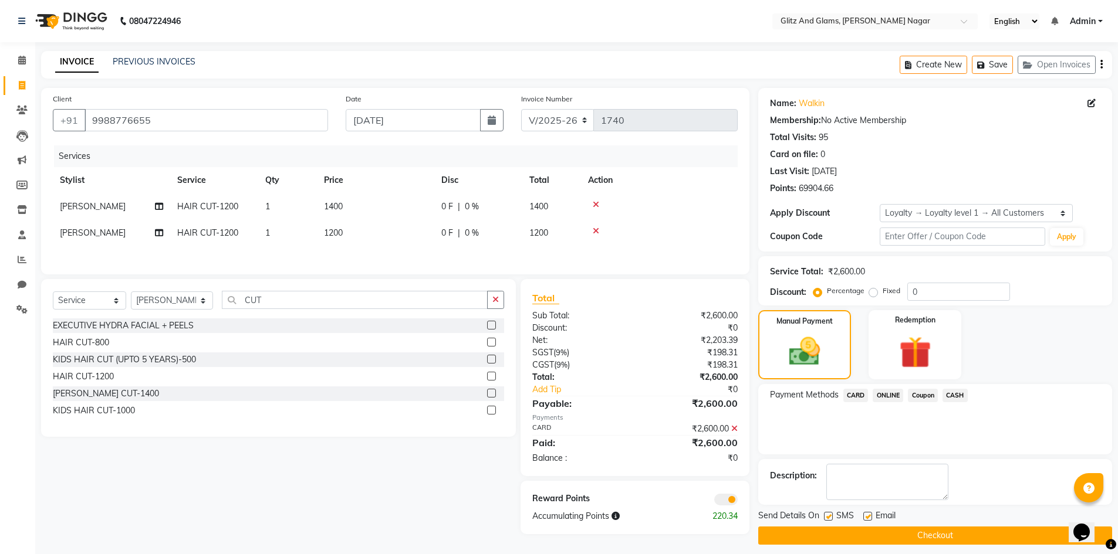
click at [961, 542] on button "Checkout" at bounding box center [935, 536] width 354 height 18
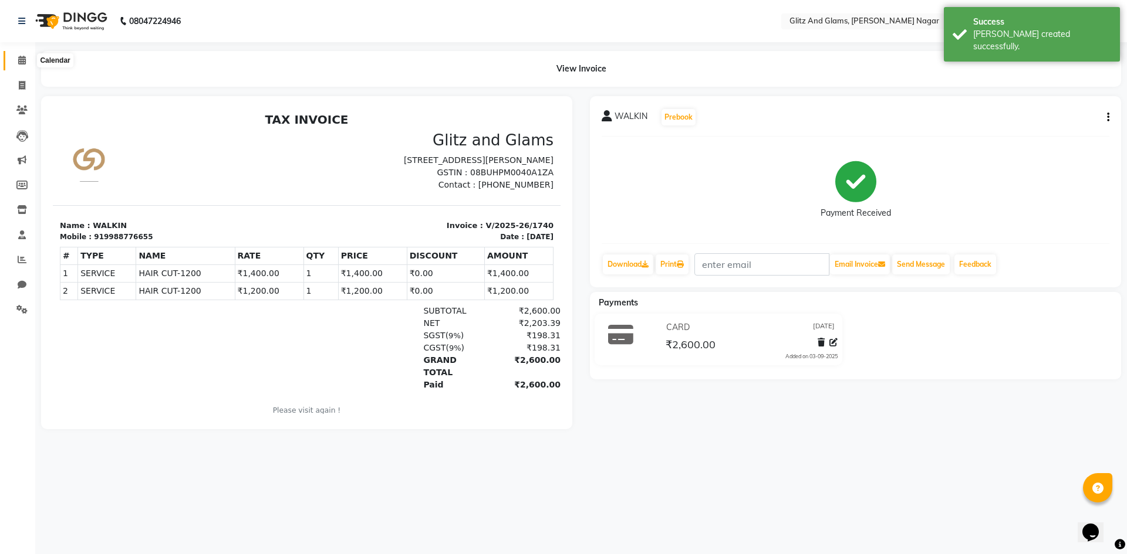
click at [22, 64] on icon at bounding box center [22, 60] width 8 height 9
